Goal: Transaction & Acquisition: Purchase product/service

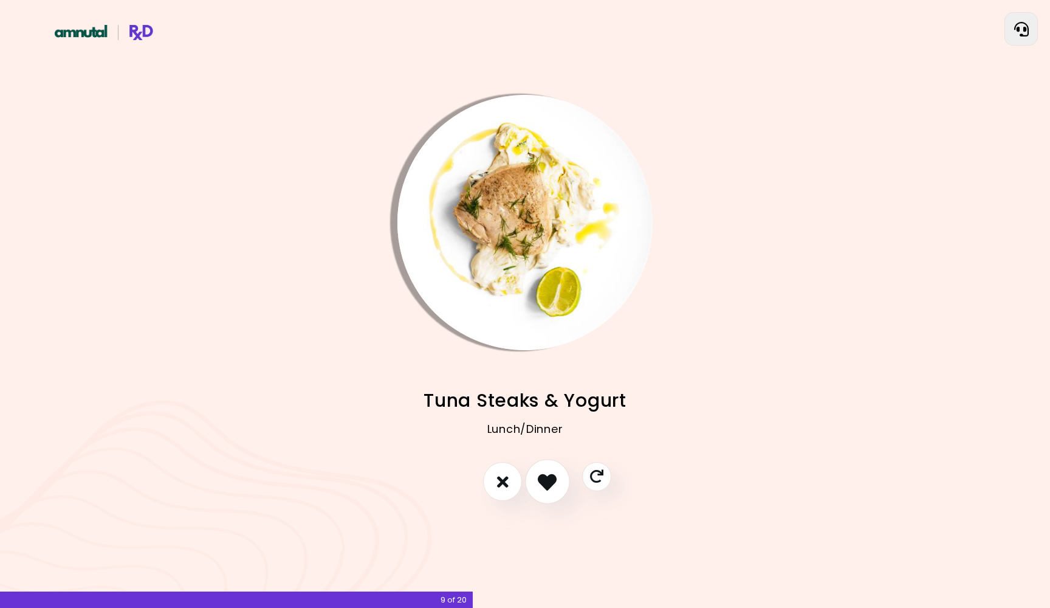
click at [550, 478] on icon "I like this recipe" at bounding box center [547, 481] width 19 height 19
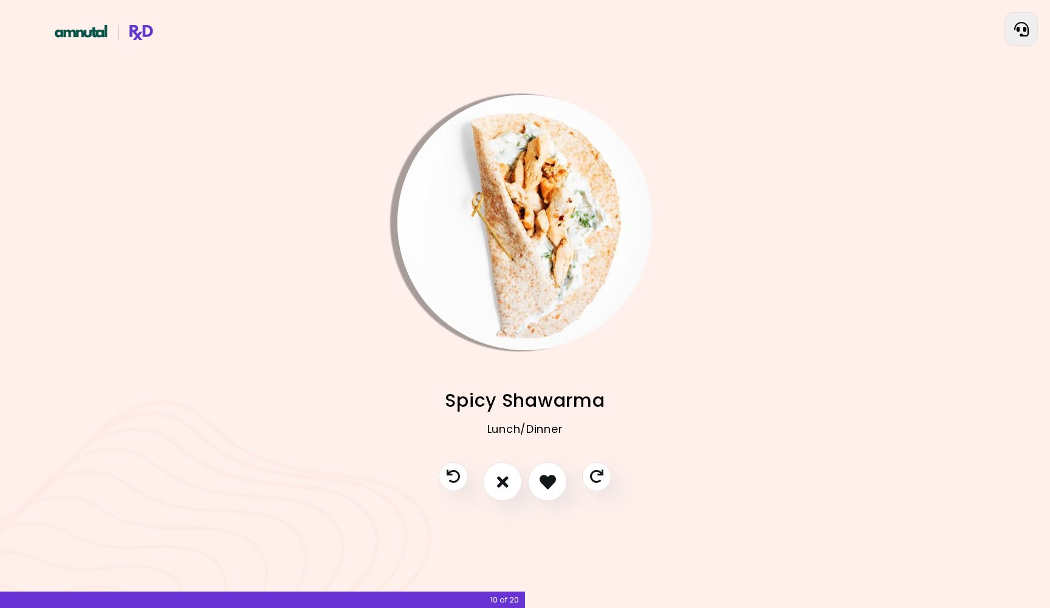
click at [535, 426] on div "Lunch/Dinner" at bounding box center [525, 438] width 940 height 49
click at [530, 300] on img "Info - Spicy Shawarma" at bounding box center [524, 222] width 255 height 255
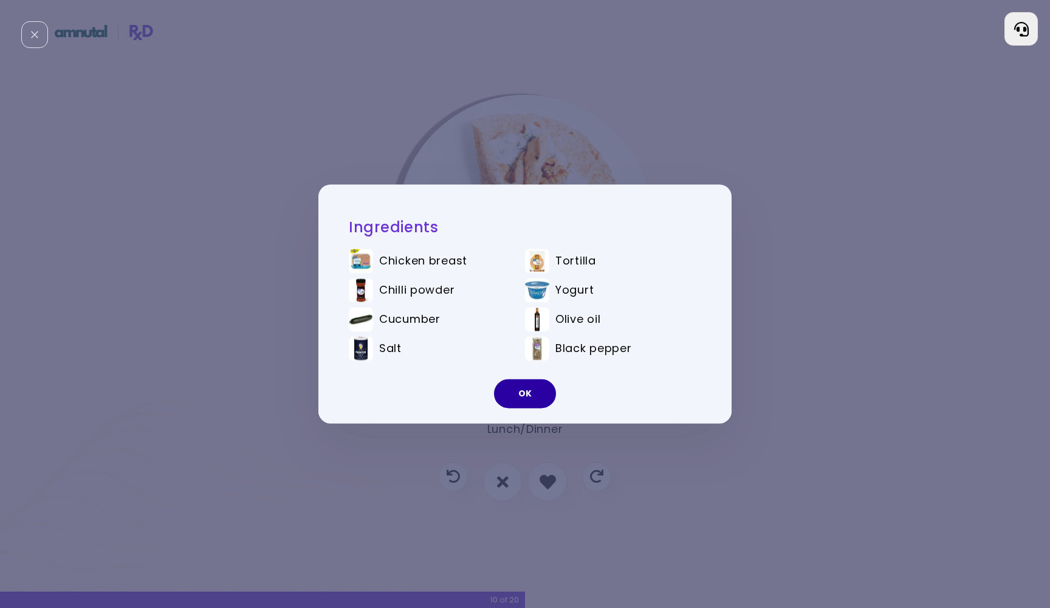
click at [525, 395] on button "OK" at bounding box center [525, 393] width 62 height 29
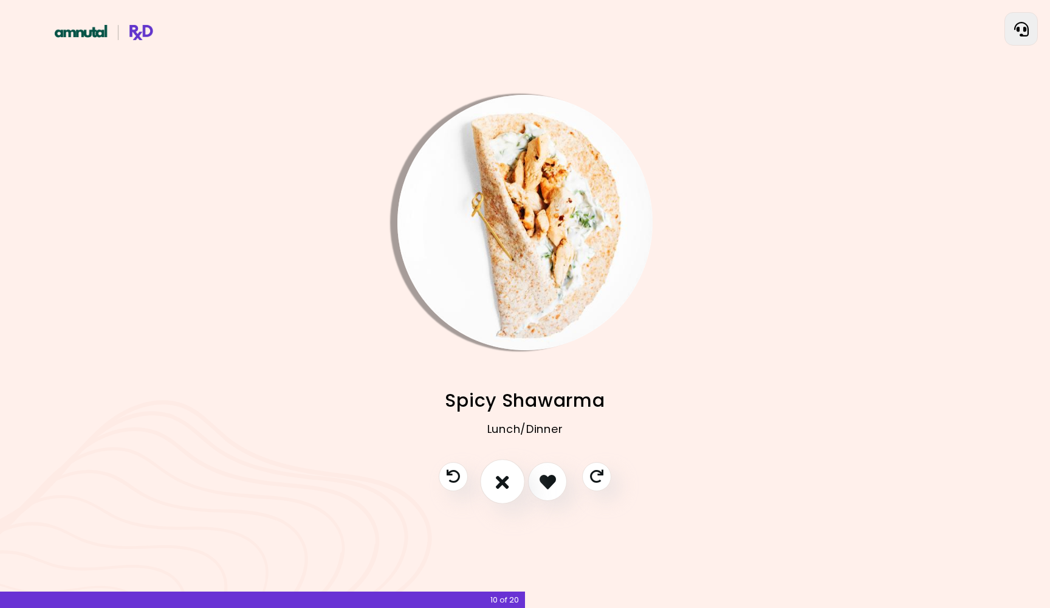
click at [499, 485] on icon "I don't like this recipe" at bounding box center [502, 481] width 13 height 19
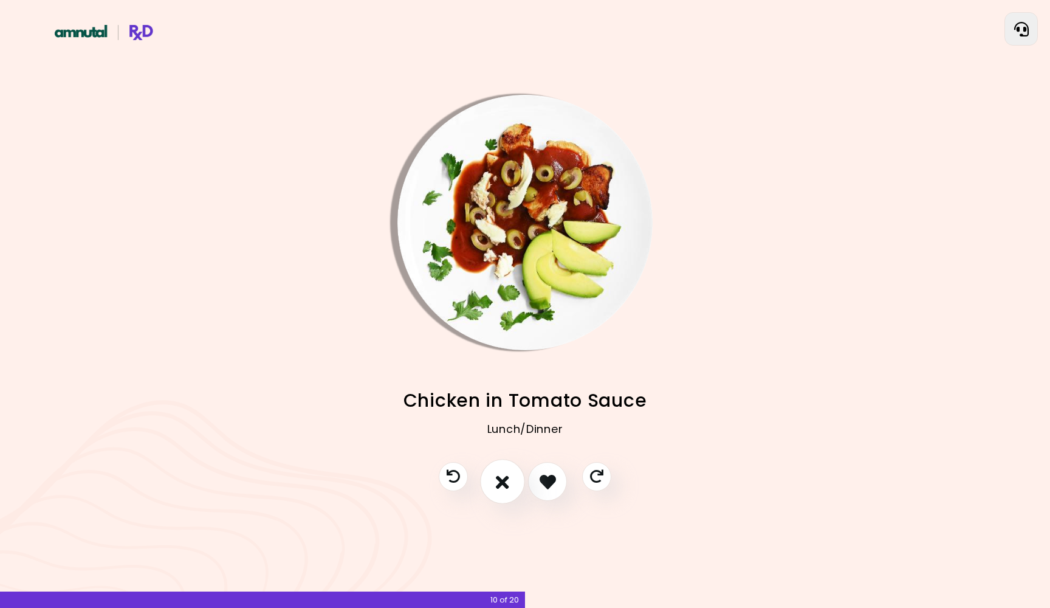
click at [515, 482] on button "I don't like this recipe" at bounding box center [502, 481] width 45 height 45
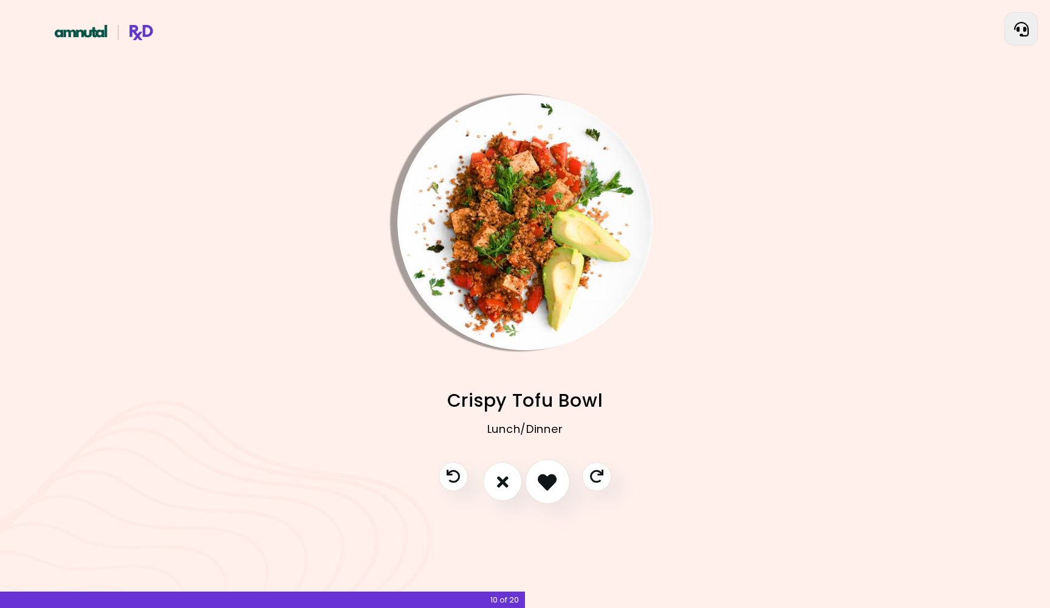
click at [547, 484] on icon "I like this recipe" at bounding box center [547, 481] width 19 height 19
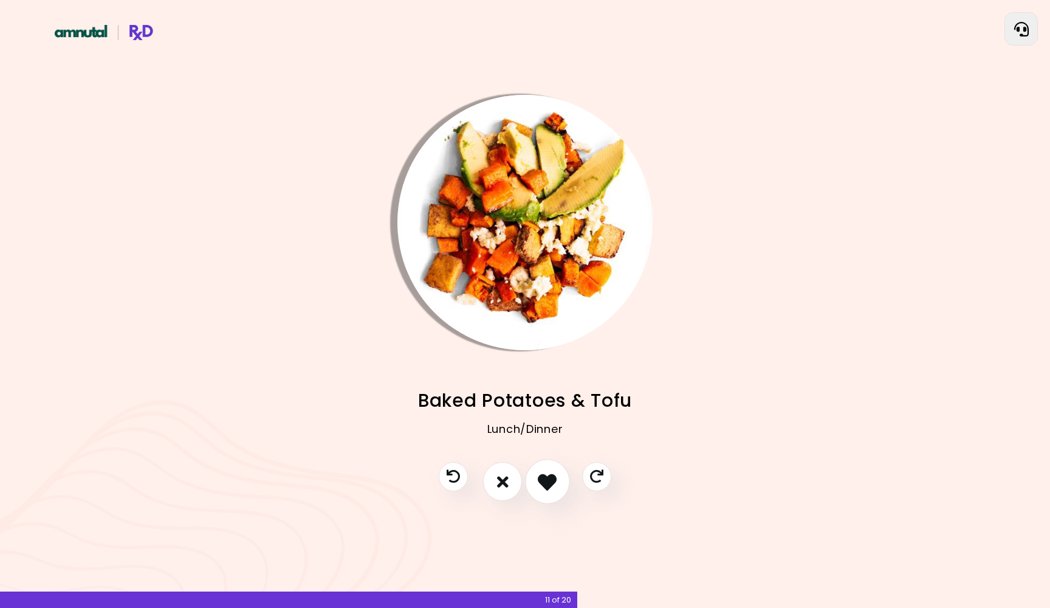
click at [547, 484] on icon "I like this recipe" at bounding box center [547, 481] width 19 height 19
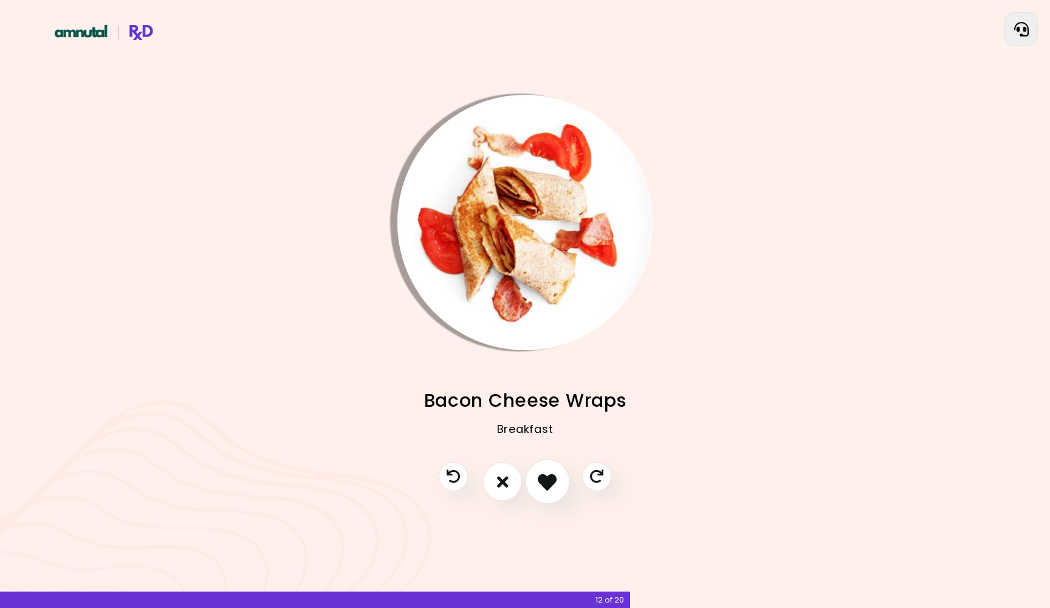
click at [547, 481] on icon "I like this recipe" at bounding box center [547, 481] width 19 height 19
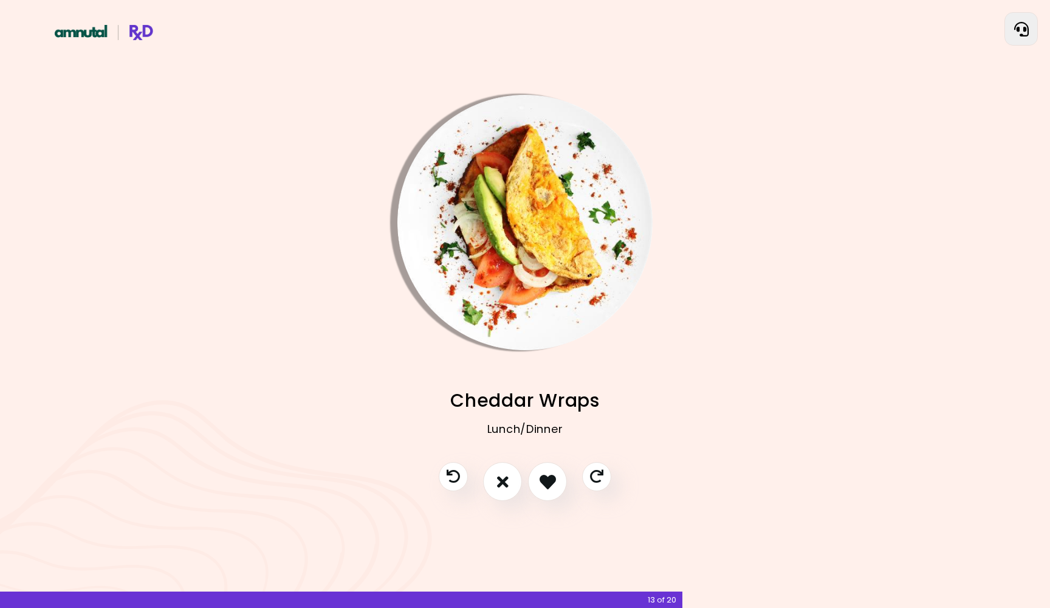
click at [476, 264] on img "Info - Cheddar Wraps" at bounding box center [524, 222] width 255 height 255
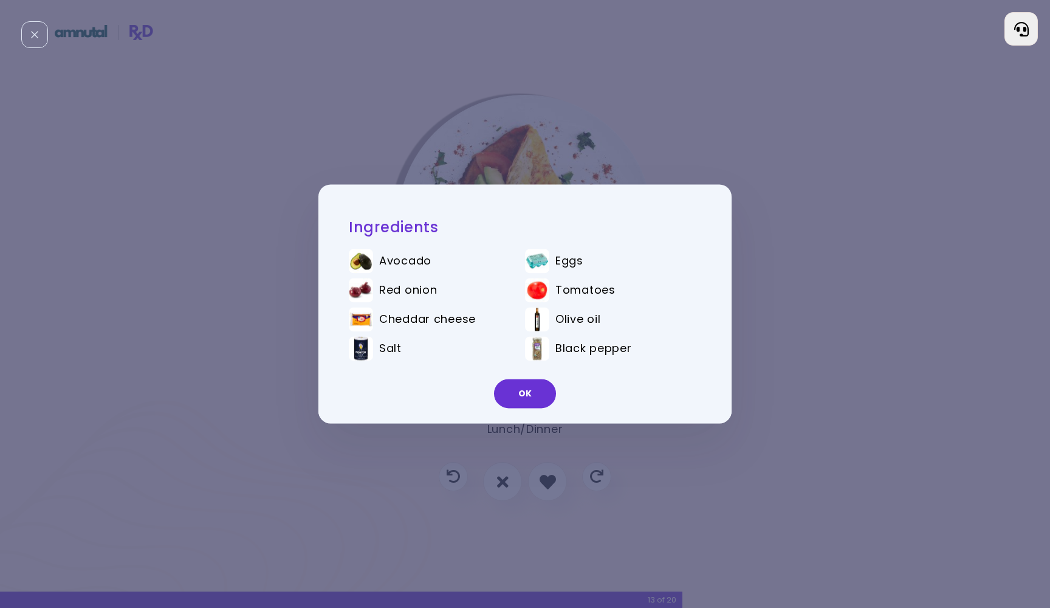
click at [360, 355] on img at bounding box center [361, 349] width 24 height 24
drag, startPoint x: 399, startPoint y: 345, endPoint x: 344, endPoint y: 352, distance: 55.2
click at [344, 352] on div "Ingredients Avocado Eggs Red onion Tomatoes Cheddar cheese Olive oil Salt Black…" at bounding box center [518, 303] width 401 height 178
click at [531, 378] on div "OK" at bounding box center [524, 398] width 413 height 50
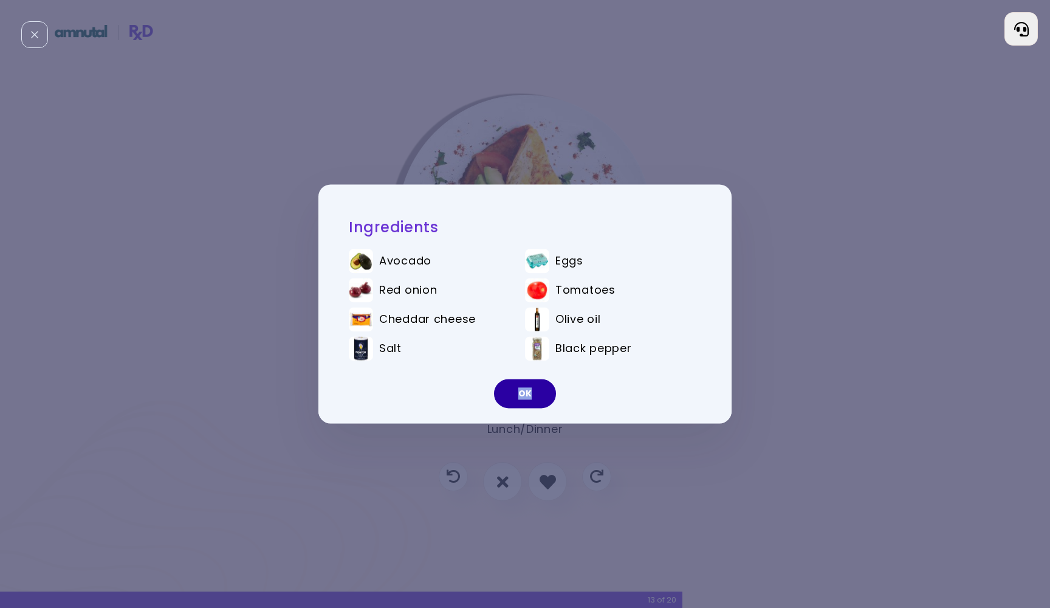
click at [531, 387] on button "OK" at bounding box center [525, 393] width 62 height 29
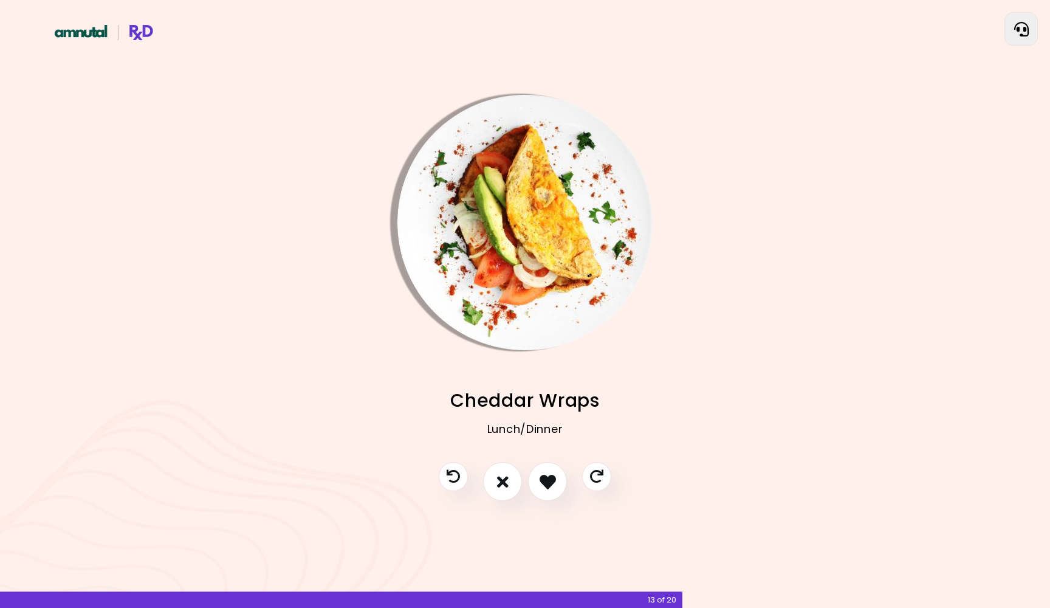
click at [468, 318] on img "Info - Cheddar Wraps" at bounding box center [524, 222] width 255 height 255
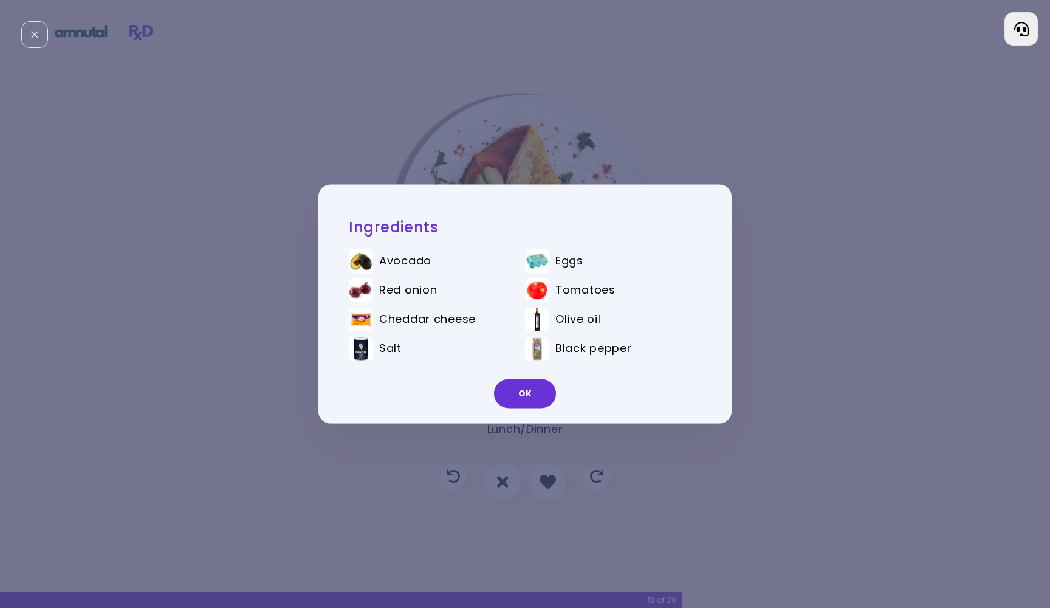
click at [691, 602] on div "Ingredients Avocado Eggs Red onion Tomatoes Cheddar cheese Olive oil Salt Black…" at bounding box center [525, 304] width 1050 height 608
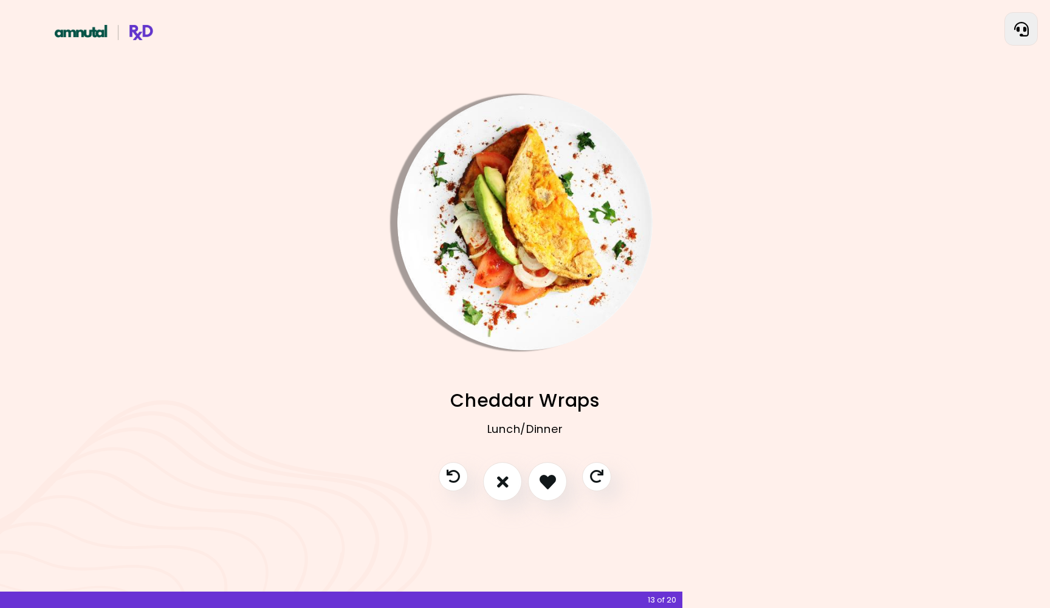
click at [516, 242] on img "Info - Cheddar Wraps" at bounding box center [524, 222] width 255 height 255
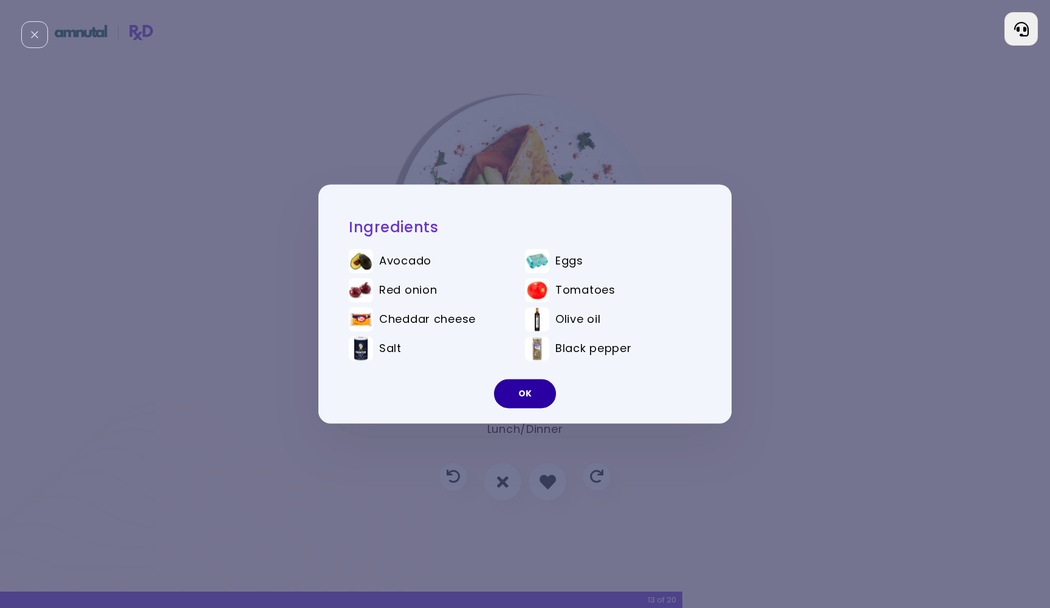
click at [518, 382] on button "OK" at bounding box center [525, 393] width 62 height 29
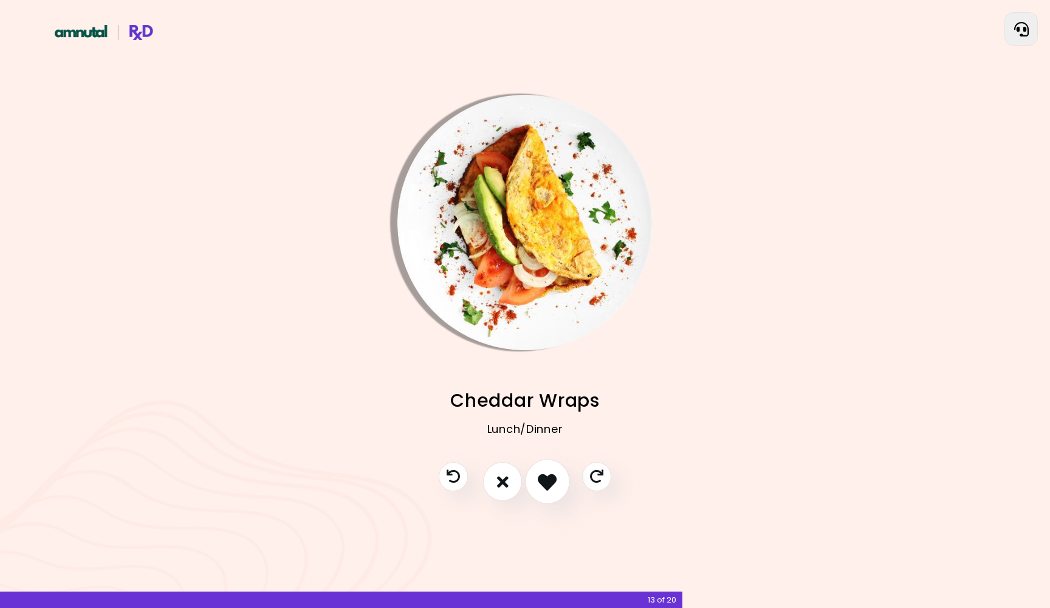
click at [547, 469] on button "I like this recipe" at bounding box center [547, 481] width 45 height 45
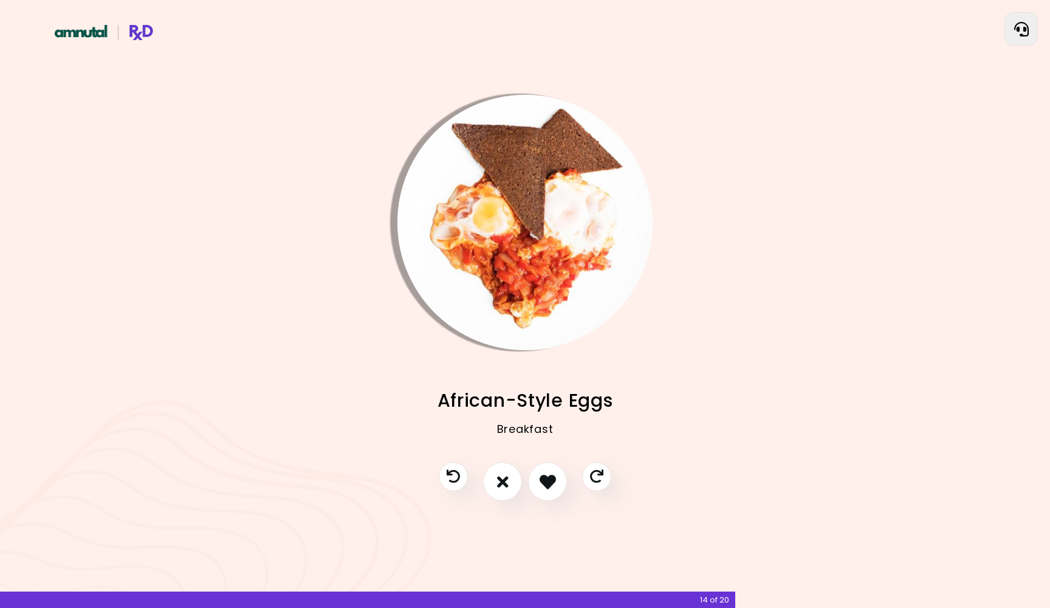
click at [491, 207] on img "Info - African-Style Eggs" at bounding box center [524, 222] width 255 height 255
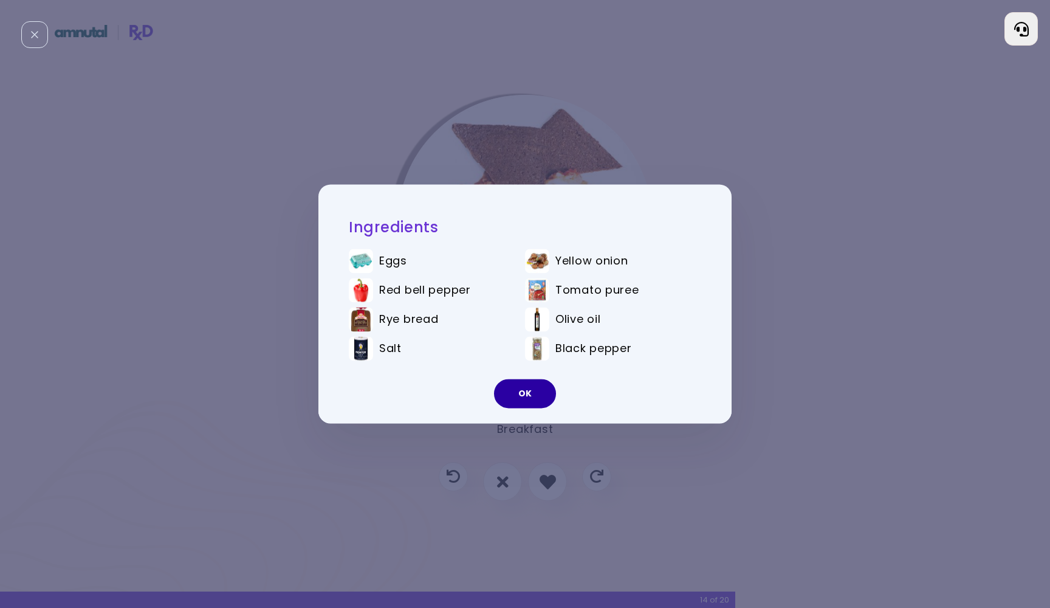
click at [543, 394] on button "OK" at bounding box center [525, 393] width 62 height 29
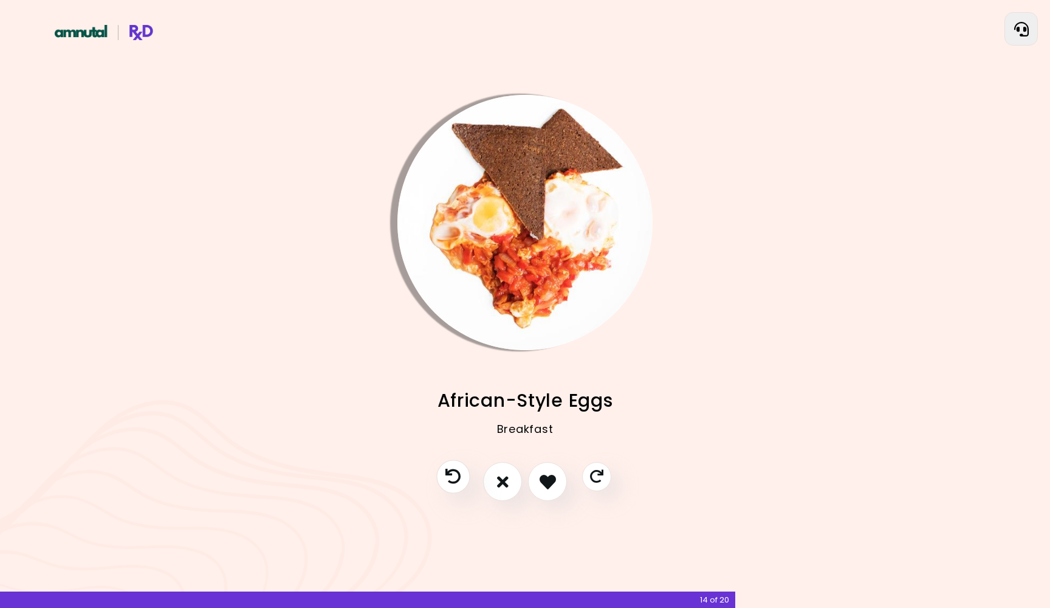
click at [447, 487] on button "Previous recipe" at bounding box center [452, 476] width 33 height 33
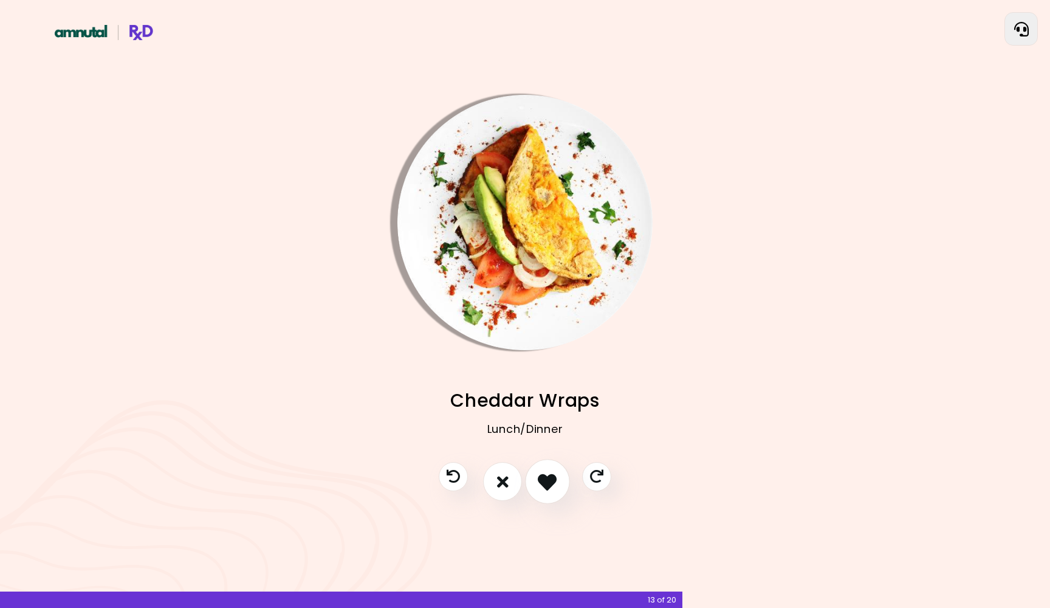
click at [541, 467] on button "I like this recipe" at bounding box center [547, 481] width 45 height 45
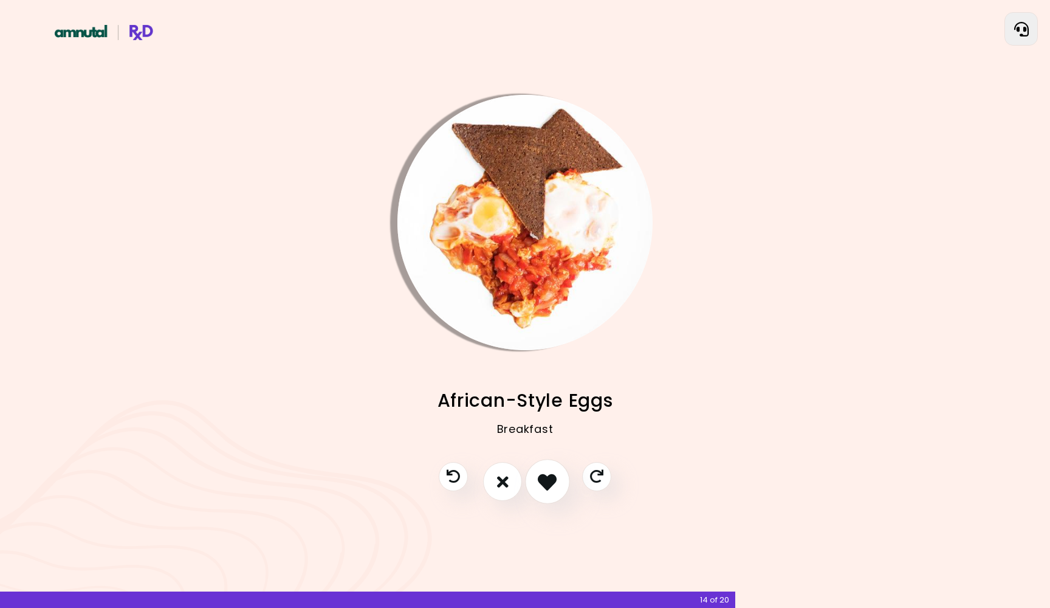
click at [536, 481] on button "I like this recipe" at bounding box center [547, 481] width 45 height 45
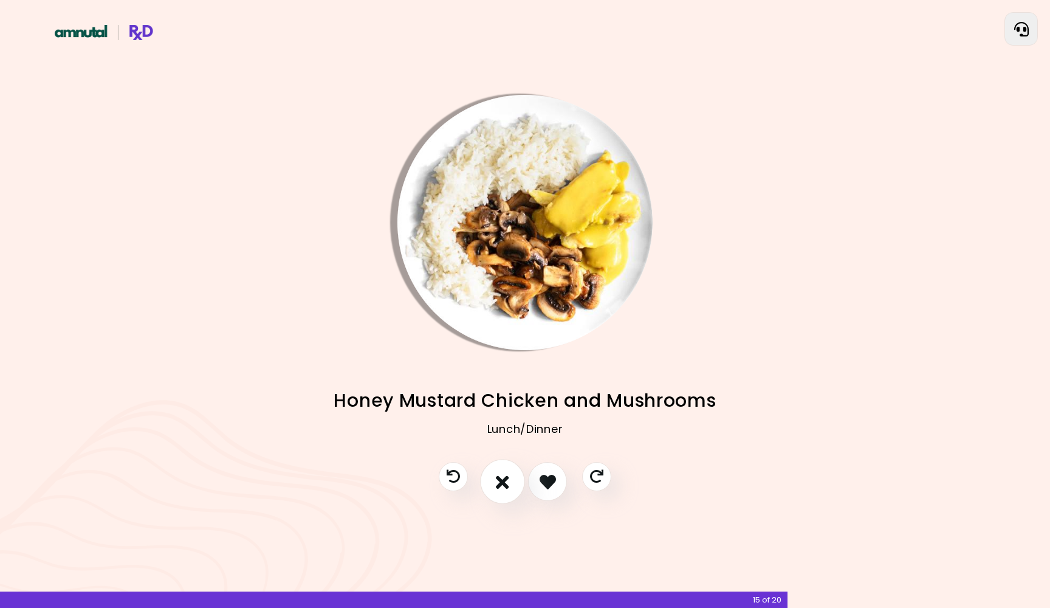
click at [513, 479] on button "I don't like this recipe" at bounding box center [502, 481] width 45 height 45
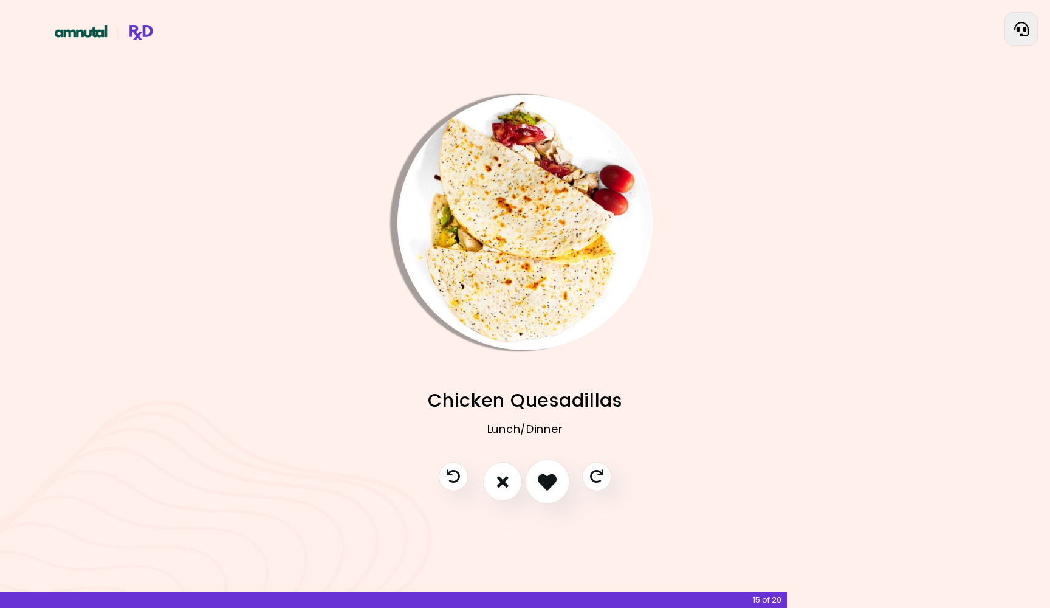
click at [552, 492] on button "I like this recipe" at bounding box center [547, 481] width 45 height 45
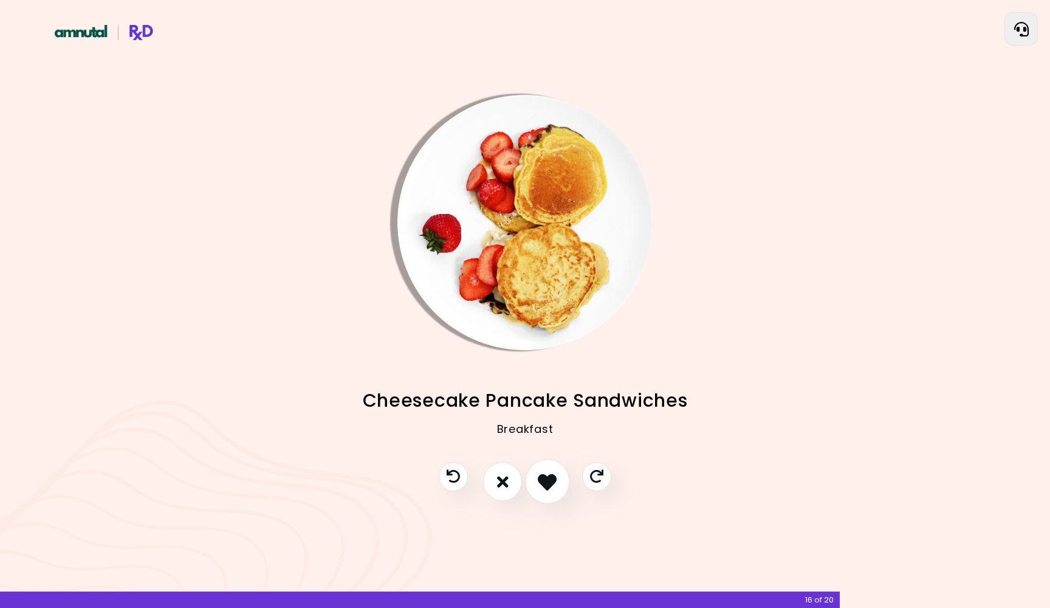
click at [551, 481] on icon "I like this recipe" at bounding box center [547, 481] width 19 height 19
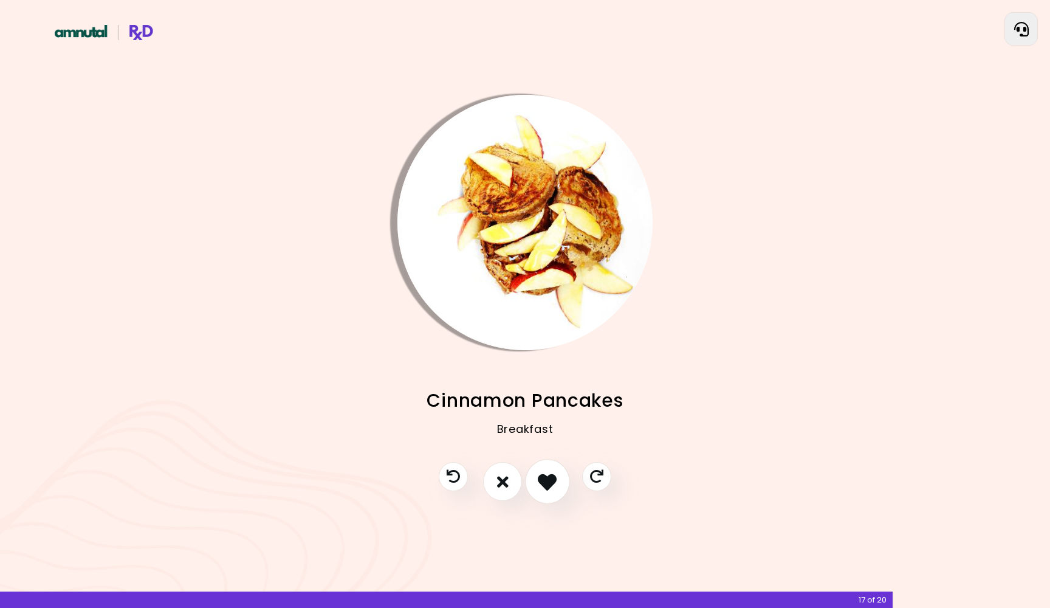
click at [553, 479] on icon "I like this recipe" at bounding box center [547, 481] width 19 height 19
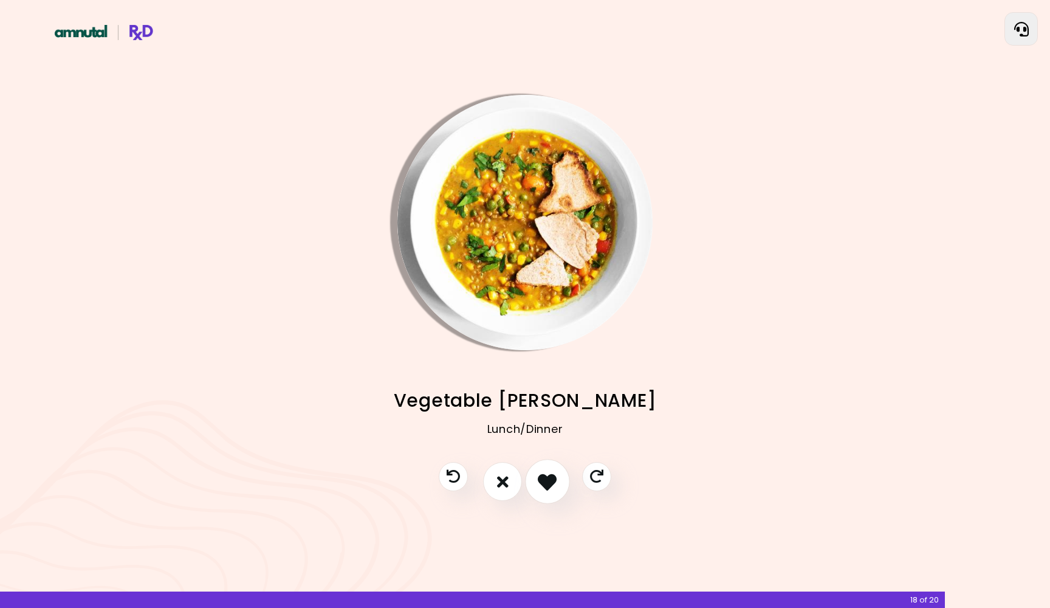
click at [543, 477] on icon "I like this recipe" at bounding box center [547, 481] width 19 height 19
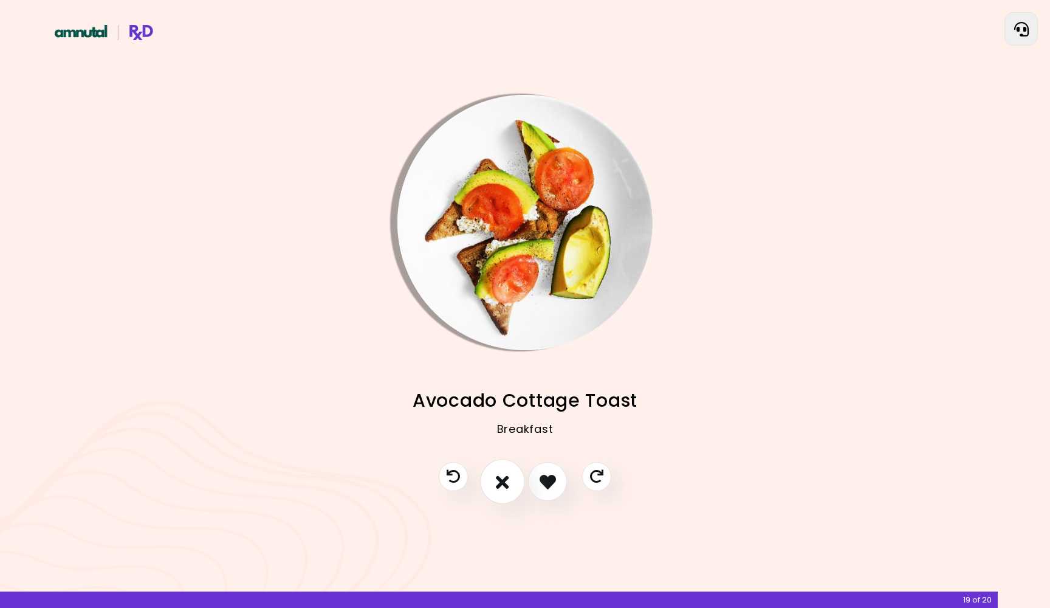
click at [513, 476] on button "I don't like this recipe" at bounding box center [502, 481] width 45 height 45
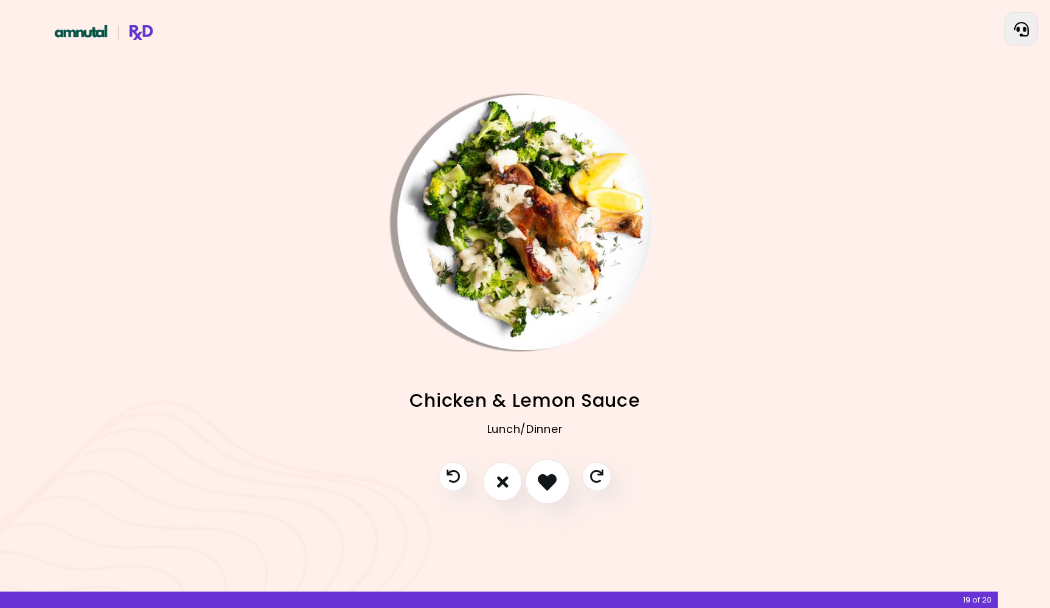
click at [547, 474] on icon "I like this recipe" at bounding box center [547, 481] width 19 height 19
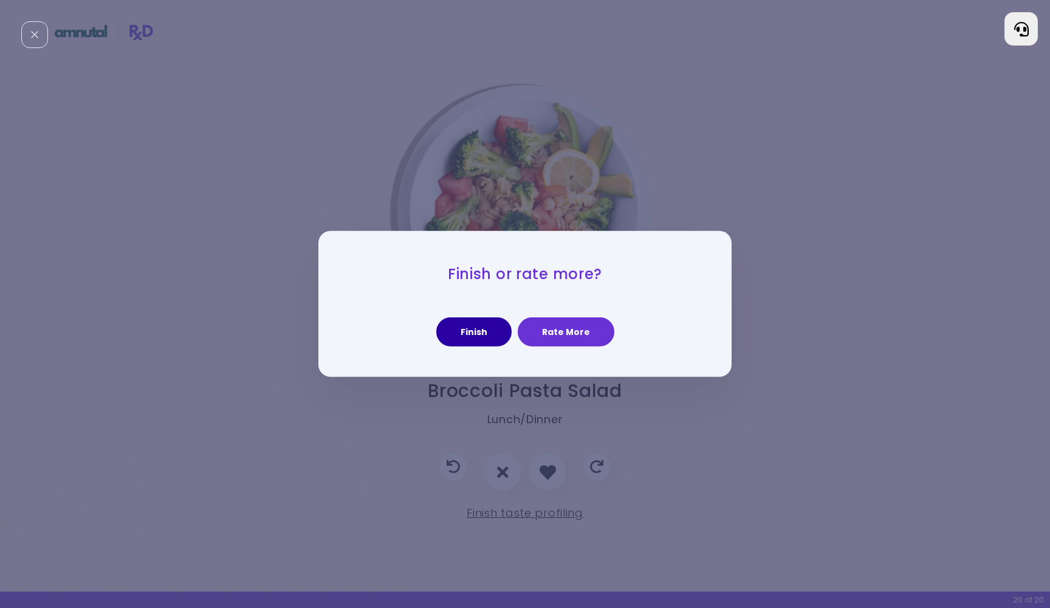
click at [461, 318] on div "Finish Rate More" at bounding box center [525, 325] width 352 height 41
click at [461, 332] on button "Finish" at bounding box center [473, 331] width 75 height 29
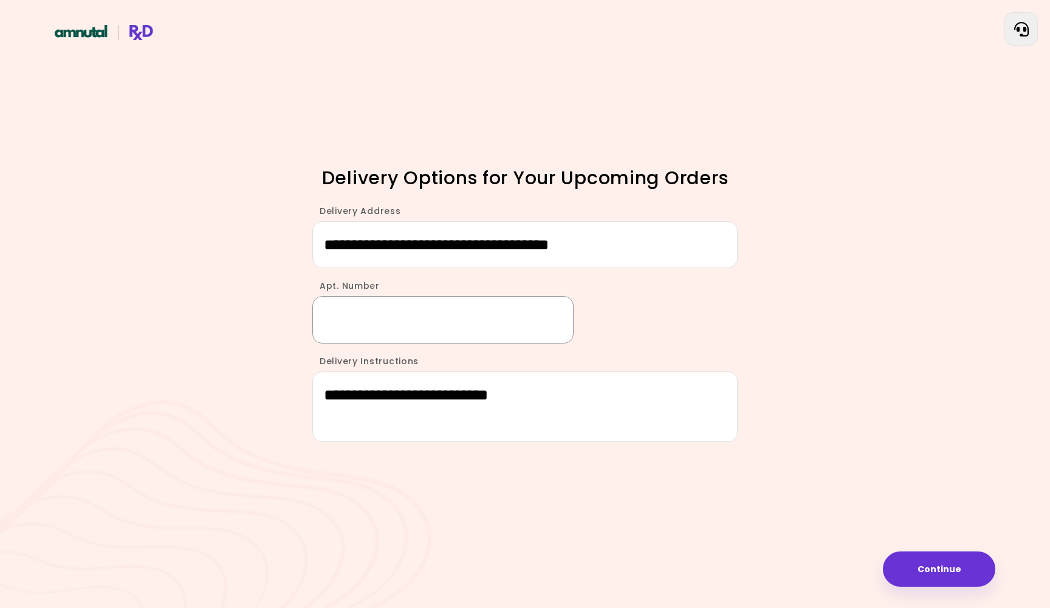
click at [464, 330] on input "Apt. Number" at bounding box center [442, 319] width 261 height 47
click at [959, 571] on button "Continue" at bounding box center [939, 568] width 112 height 35
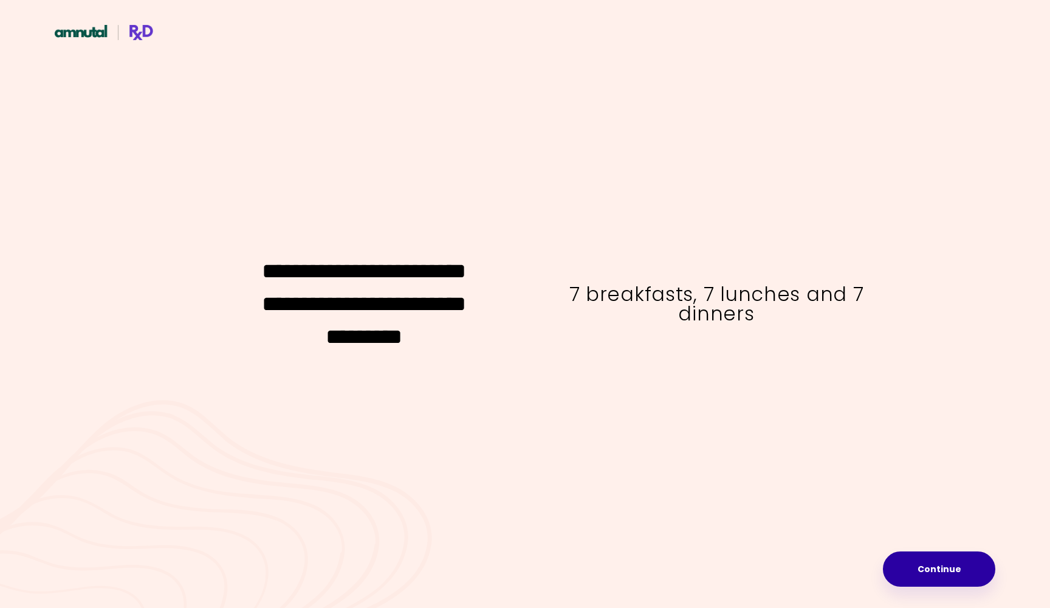
click at [959, 570] on button "Continue" at bounding box center [939, 568] width 112 height 35
